Goal: Book appointment/travel/reservation

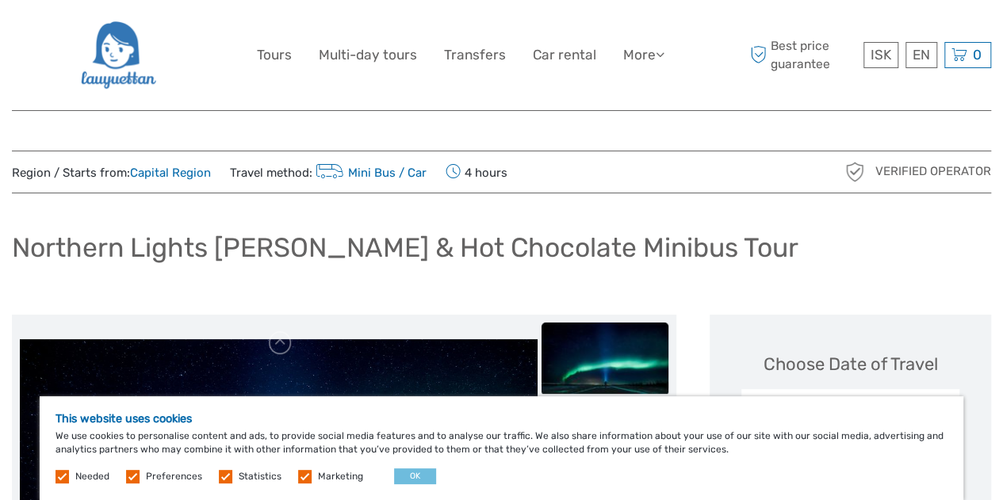
scroll to position [238, 0]
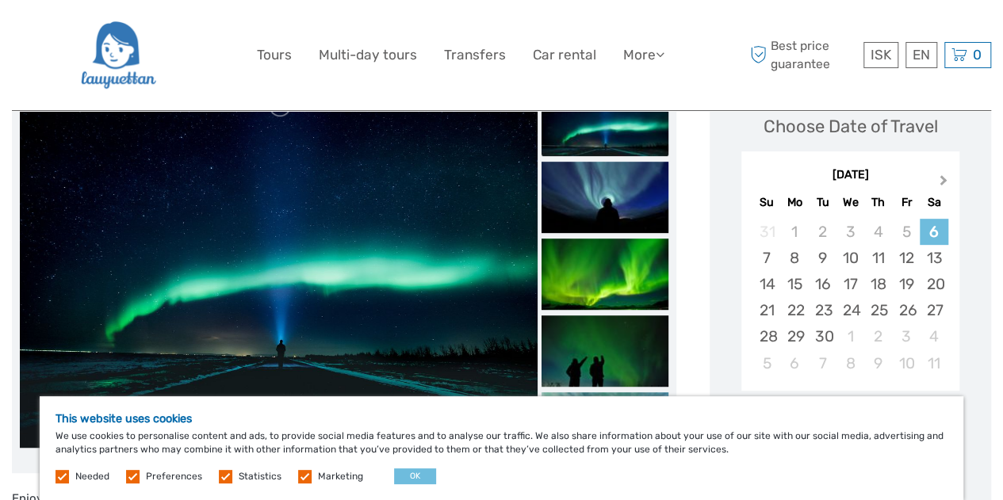
click at [943, 180] on span "Next Month" at bounding box center [943, 183] width 0 height 23
click at [834, 291] on div "14" at bounding box center [823, 284] width 28 height 26
click at [820, 262] on div "7" at bounding box center [823, 258] width 28 height 26
click at [304, 473] on label at bounding box center [304, 476] width 13 height 13
click at [0, 0] on input "checkbox" at bounding box center [0, 0] width 0 height 0
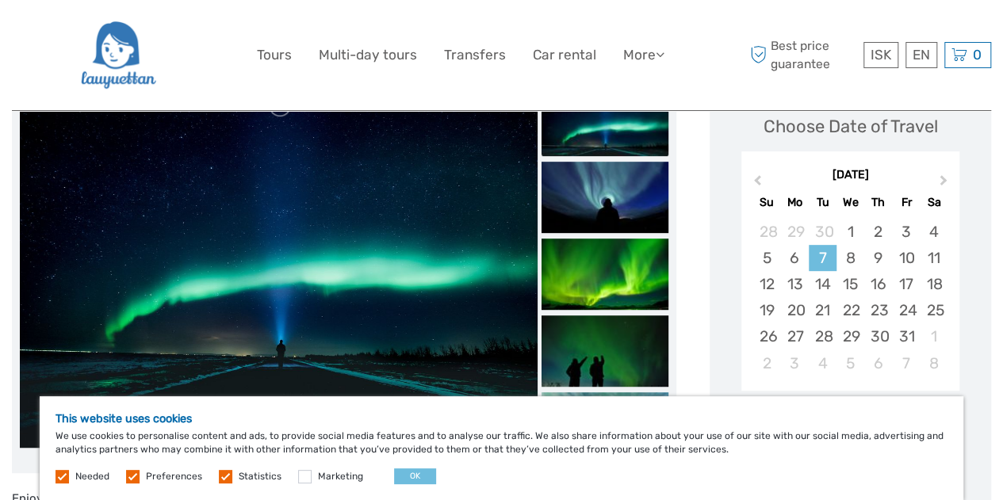
click at [220, 477] on label at bounding box center [225, 476] width 13 height 13
click at [0, 0] on input "checkbox" at bounding box center [0, 0] width 0 height 0
click at [128, 480] on label at bounding box center [132, 476] width 13 height 13
click at [0, 0] on input "checkbox" at bounding box center [0, 0] width 0 height 0
click at [423, 475] on button "OK" at bounding box center [415, 477] width 42 height 16
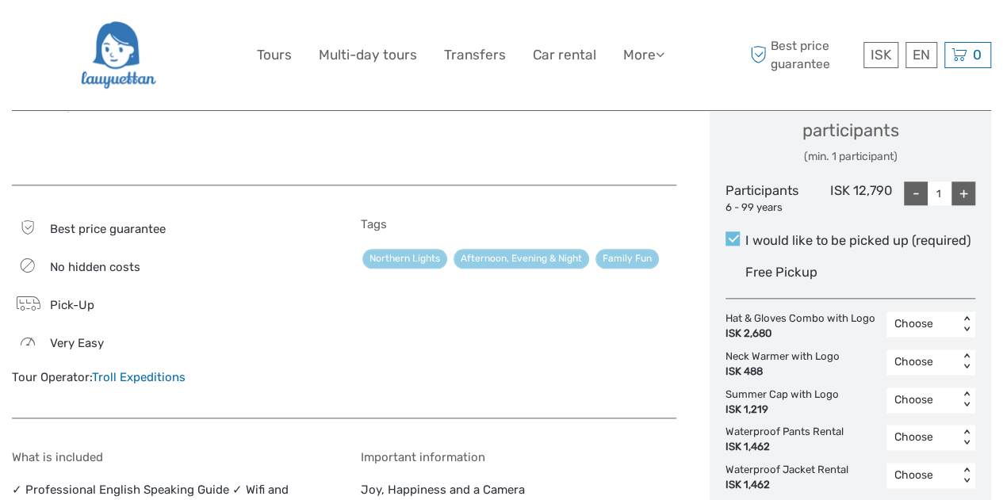
scroll to position [714, 0]
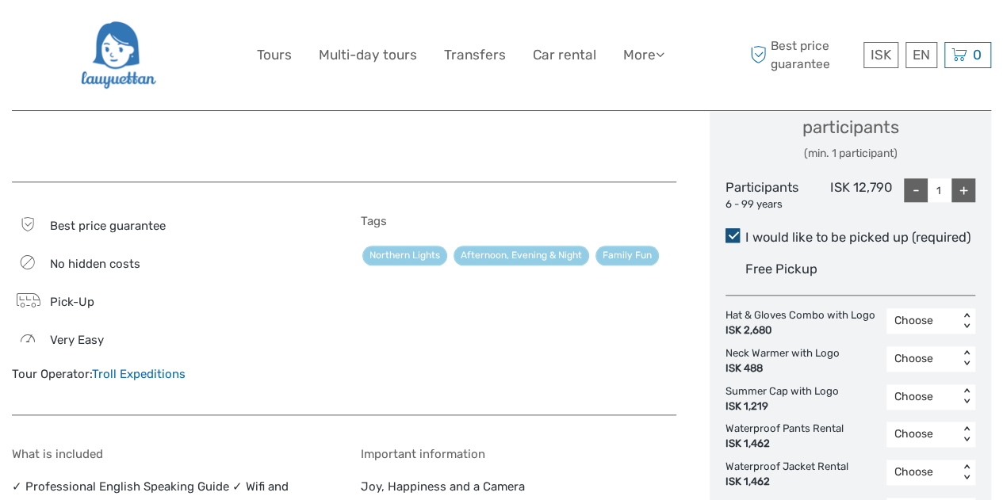
click at [732, 232] on span at bounding box center [732, 235] width 14 height 14
click at [745, 231] on input "I would like to be picked up (required)" at bounding box center [745, 231] width 0 height 0
click at [751, 266] on span "Free Pickup" at bounding box center [781, 269] width 72 height 15
click at [745, 231] on input "I would like to be picked up (required)" at bounding box center [745, 231] width 0 height 0
click at [727, 270] on label "I would like to be picked up (required) Free Pickup" at bounding box center [850, 255] width 250 height 55
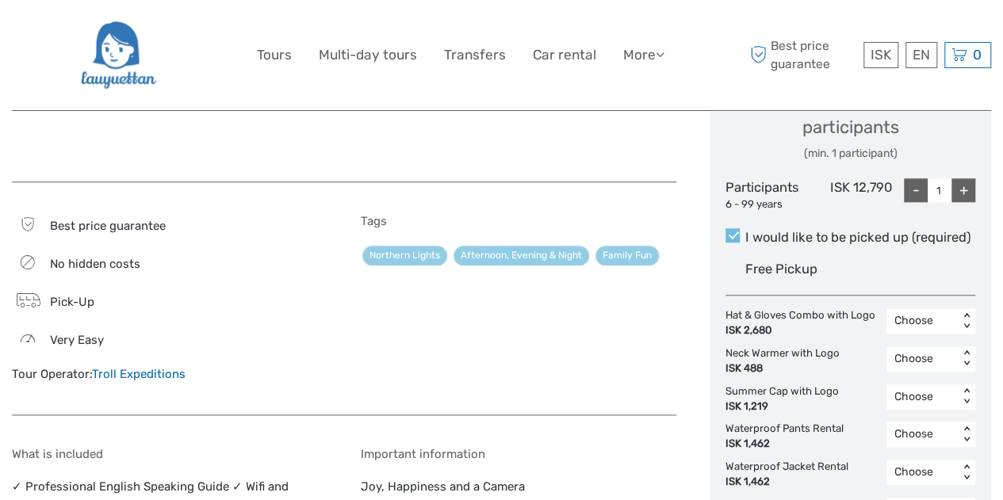
click at [745, 231] on input "I would like to be picked up (required)" at bounding box center [745, 231] width 0 height 0
click at [729, 234] on span at bounding box center [732, 235] width 14 height 14
click at [745, 231] on input "I would like to be picked up (required)" at bounding box center [745, 231] width 0 height 0
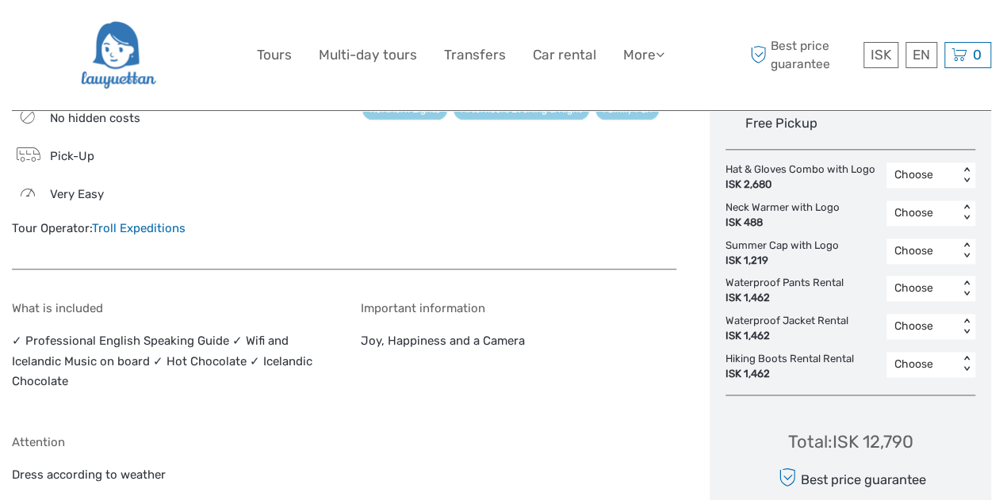
scroll to position [634, 0]
